Goal: Check status

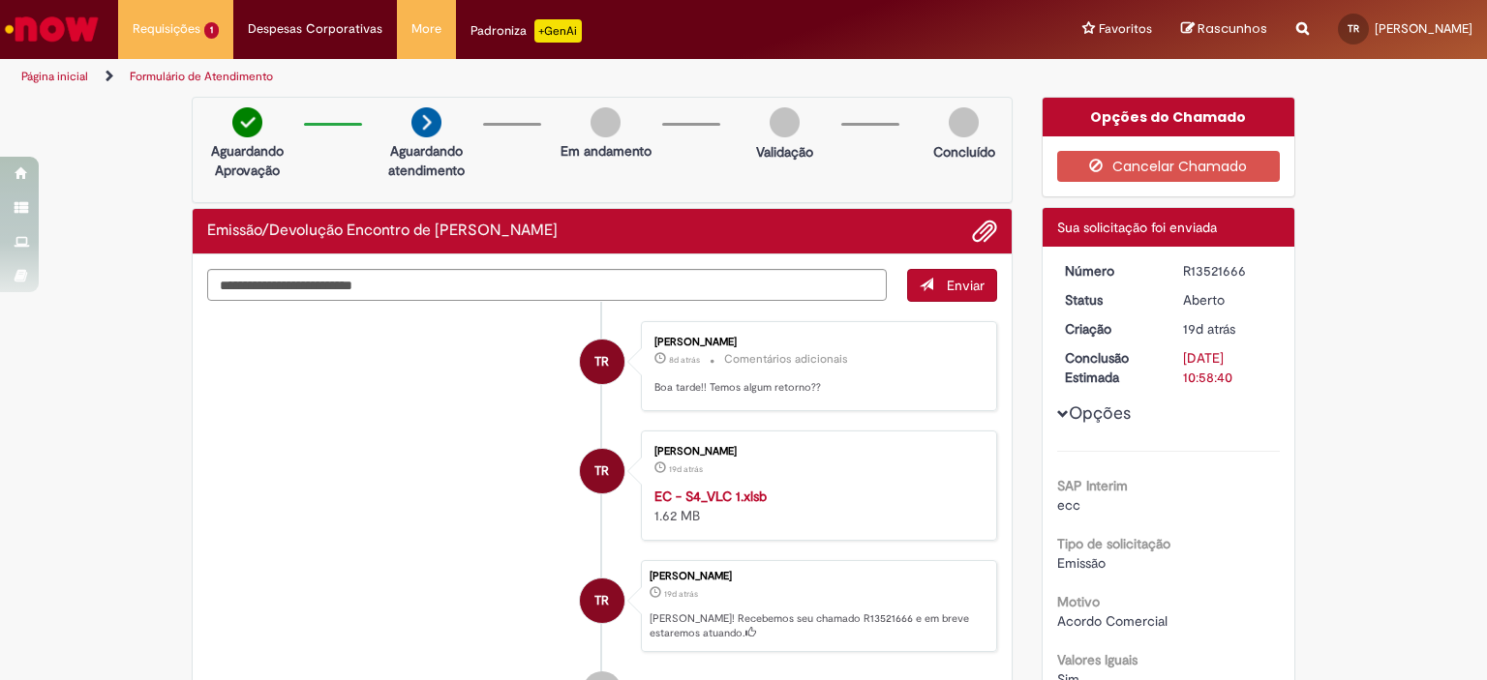
drag, startPoint x: 561, startPoint y: 228, endPoint x: 195, endPoint y: 243, distance: 367.1
click at [195, 243] on div "Emissão/Devolução Encontro de [PERSON_NAME]" at bounding box center [602, 231] width 819 height 45
copy h2 "Emissão/Devolução Encontro de [PERSON_NAME]"
click at [421, 386] on li "TR [PERSON_NAME] 8d atrás 8 dias atrás Comentários adicionais Boa tarde!! Temos…" at bounding box center [602, 366] width 790 height 90
click at [1190, 263] on div "R13521666" at bounding box center [1228, 270] width 90 height 19
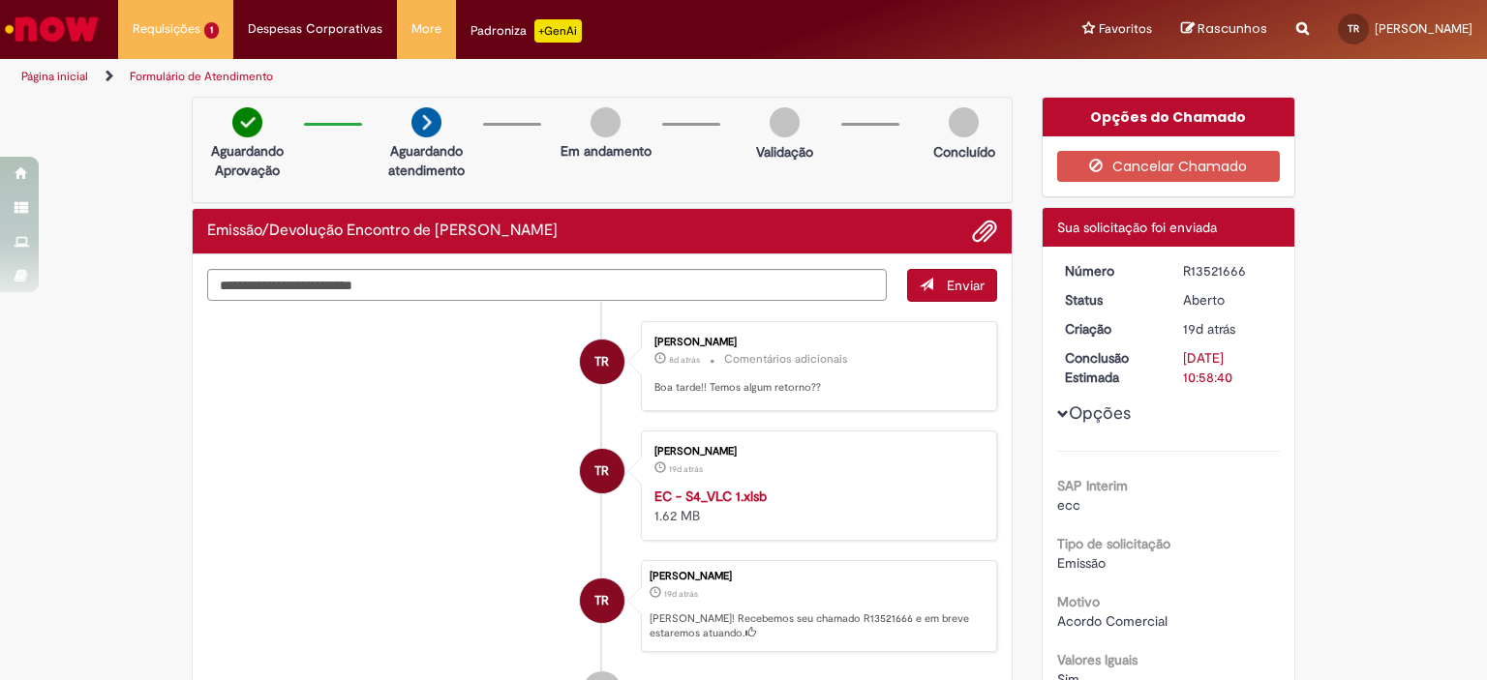
click at [1190, 263] on div "R13521666" at bounding box center [1228, 270] width 90 height 19
copy div "R13521666"
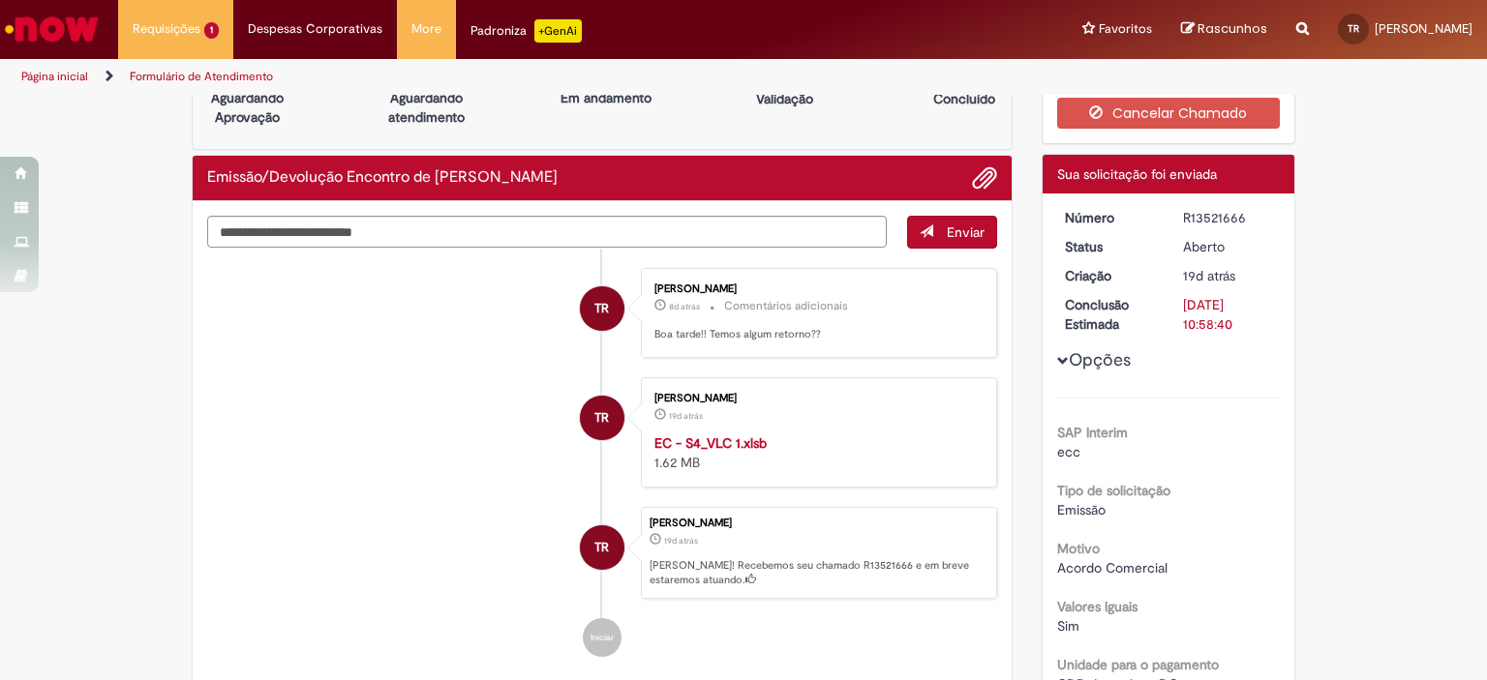
scroll to position [97, 0]
